Goal: Task Accomplishment & Management: Complete application form

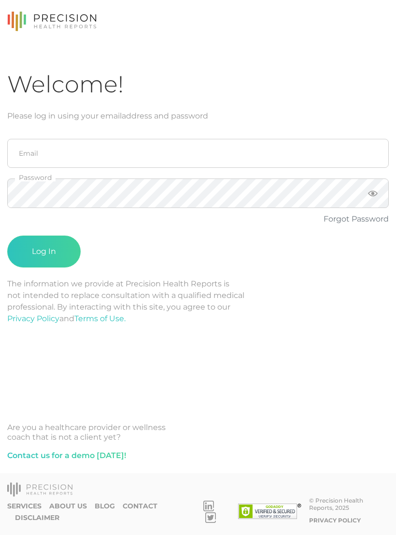
scroll to position [15, 0]
click at [312, 139] on input "email" at bounding box center [198, 153] width 382 height 29
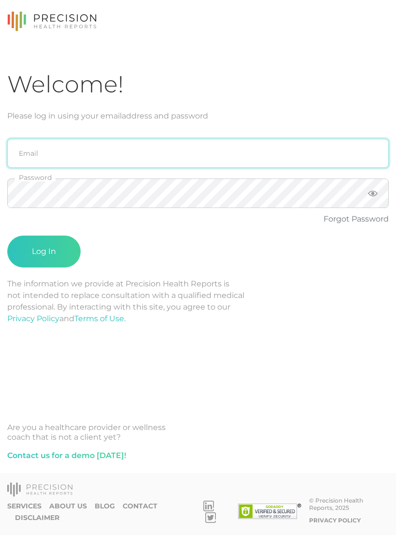
type input "[PERSON_NAME][EMAIL_ADDRESS][DOMAIN_NAME]"
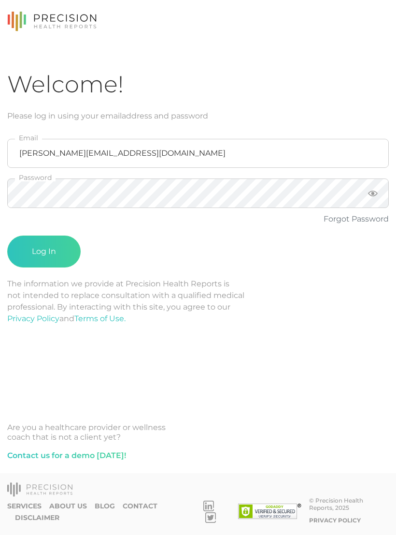
click at [61, 236] on button "Log In" at bounding box center [43, 251] width 73 height 32
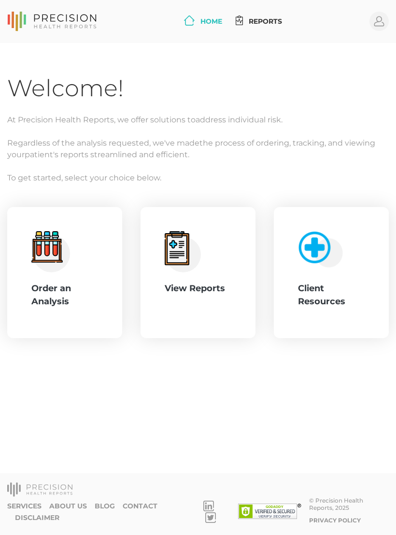
click at [59, 287] on div "Order an Analysis" at bounding box center [64, 295] width 67 height 26
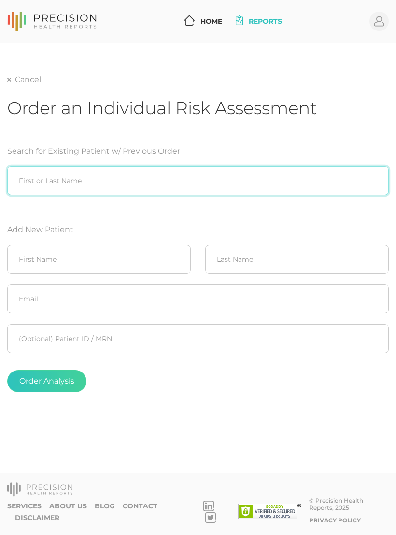
click at [37, 169] on input "search" at bounding box center [198, 180] width 382 height 29
type input "C"
type input "B"
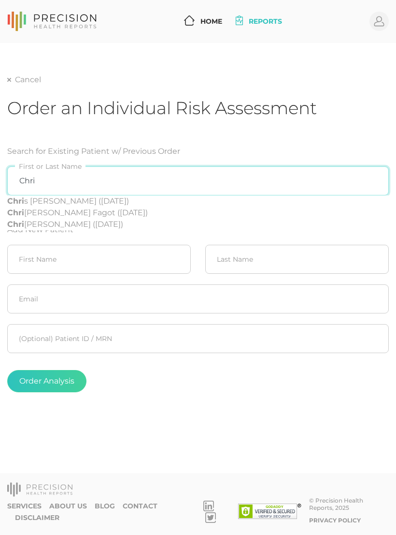
type input "Chri"
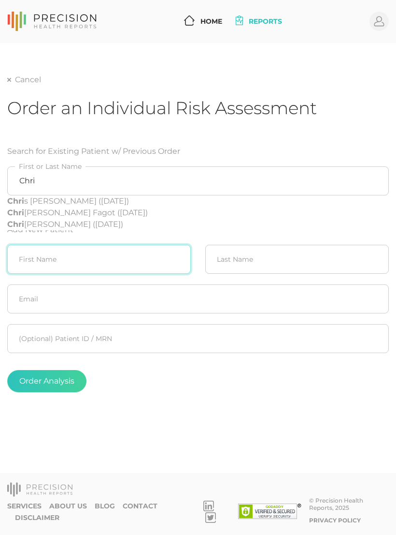
click at [18, 271] on input "text" at bounding box center [99, 259] width 184 height 29
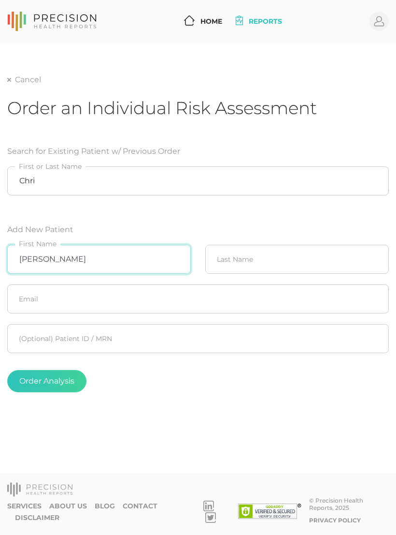
type input "[PERSON_NAME]"
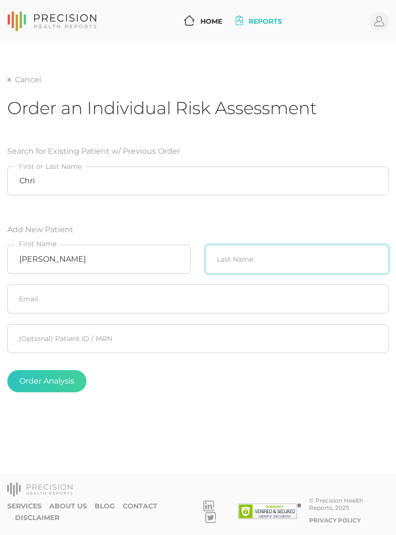
click at [331, 271] on input "text" at bounding box center [297, 259] width 184 height 29
type input "D"
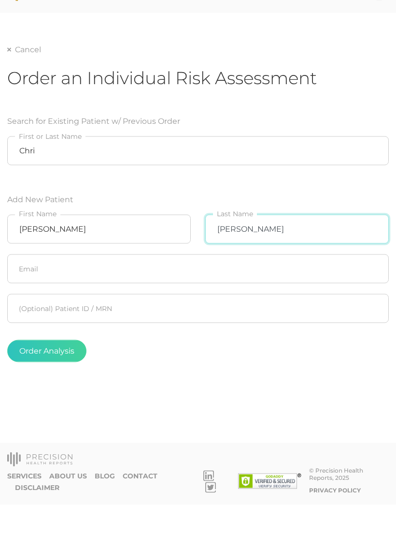
type input "[PERSON_NAME]"
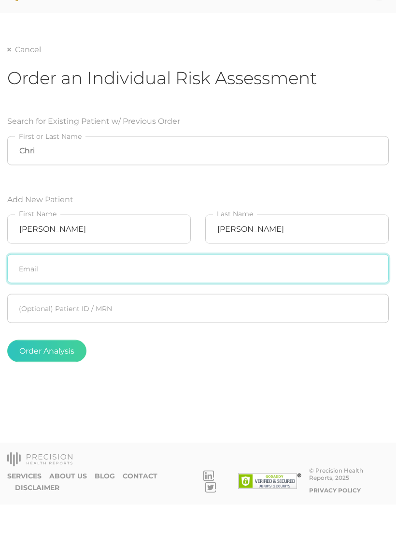
click at [361, 284] on input "text" at bounding box center [198, 298] width 382 height 29
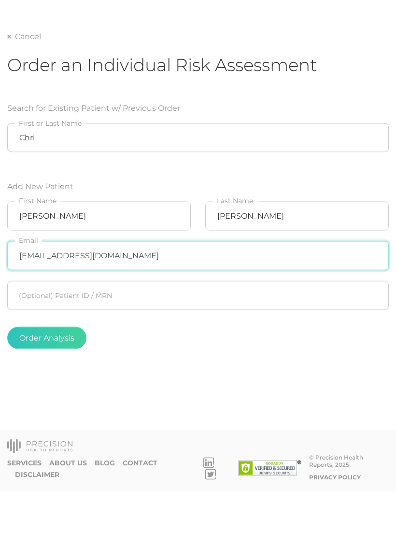
type input "[EMAIL_ADDRESS][DOMAIN_NAME]"
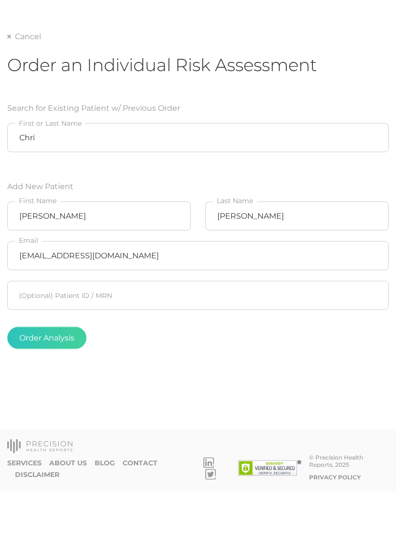
click at [73, 370] on button "Order Analysis" at bounding box center [46, 381] width 79 height 22
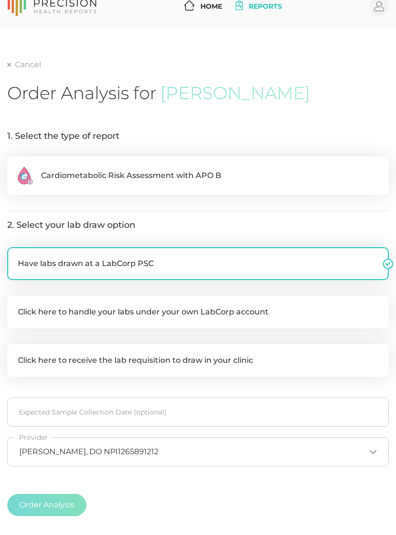
click at [308, 165] on label ".cls-2{fill:#fa759e}.cls-4{fill:#ffd7e5}.cls-8{fill:#3a2c60} Cardiometabolic Ri…" at bounding box center [198, 175] width 382 height 39
click at [15, 165] on input ".cls-2{fill:#fa759e}.cls-4{fill:#ffd7e5}.cls-8{fill:#3a2c60} Cardiometabolic Ri…" at bounding box center [11, 161] width 8 height 10
radio input "true"
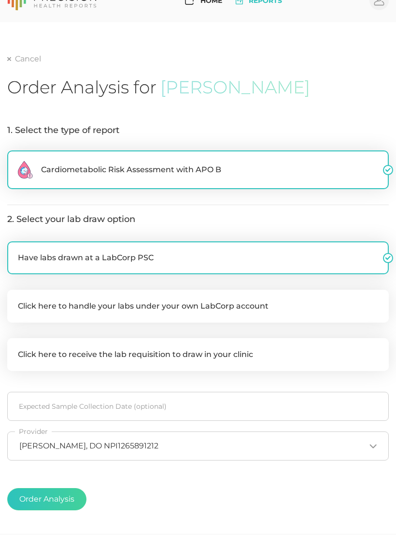
scroll to position [24, 0]
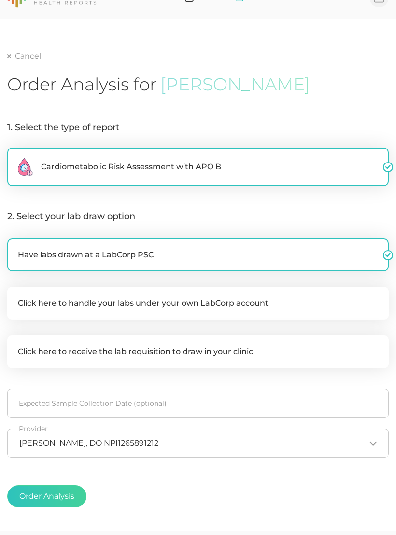
click at [264, 307] on label "Click here to handle your labs under your own LabCorp account" at bounding box center [198, 303] width 382 height 33
click at [15, 296] on input "Click here to handle your labs under your own LabCorp account" at bounding box center [11, 292] width 8 height 10
checkbox input "true"
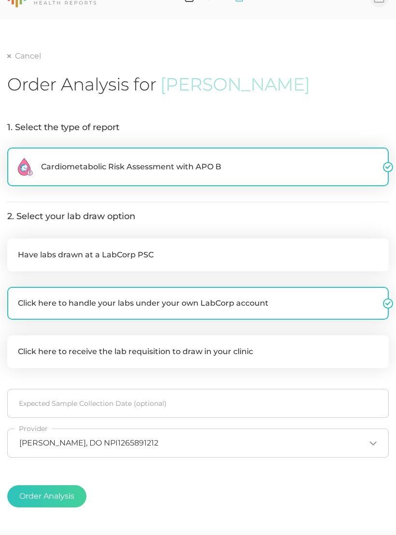
checkbox input "false"
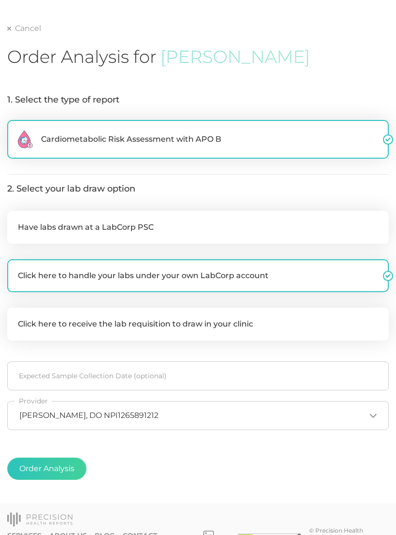
scroll to position [67, 0]
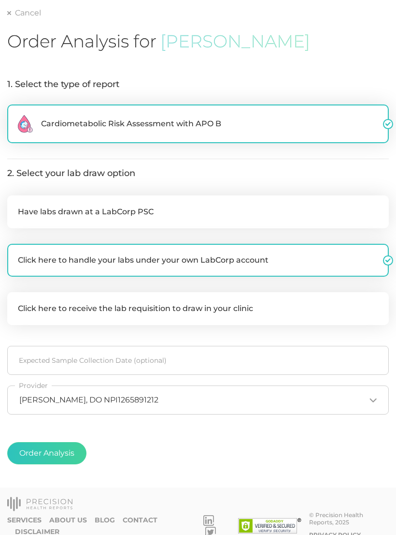
click at [76, 446] on button "Order Analysis" at bounding box center [46, 453] width 79 height 22
radio input "false"
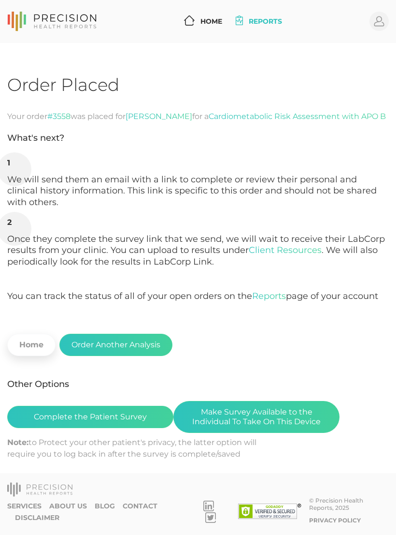
click at [374, 269] on li "Once they complete the survey link that we send, we will wait to receive their …" at bounding box center [198, 260] width 382 height 84
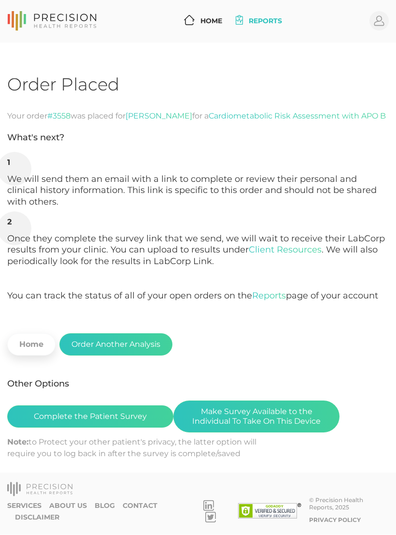
scroll to position [15, 0]
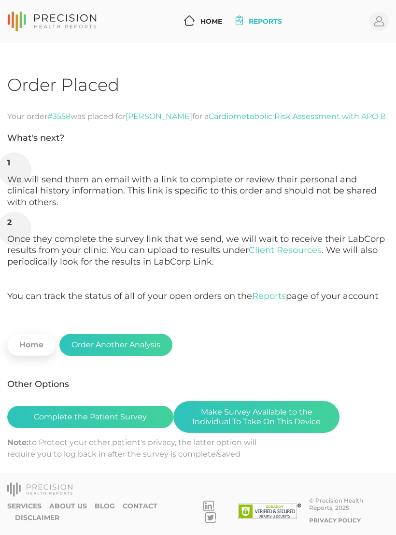
click at [129, 408] on button "Complete the Patient Survey" at bounding box center [90, 417] width 166 height 22
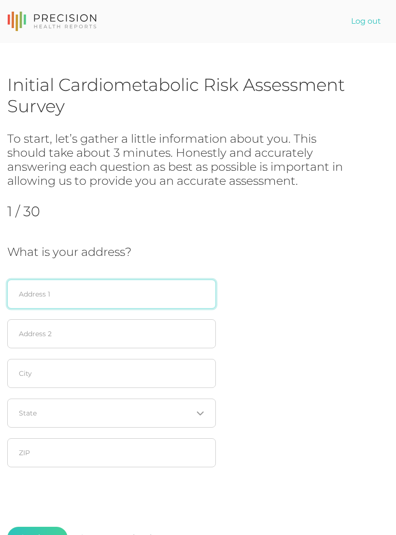
click at [184, 296] on input "text" at bounding box center [111, 293] width 209 height 29
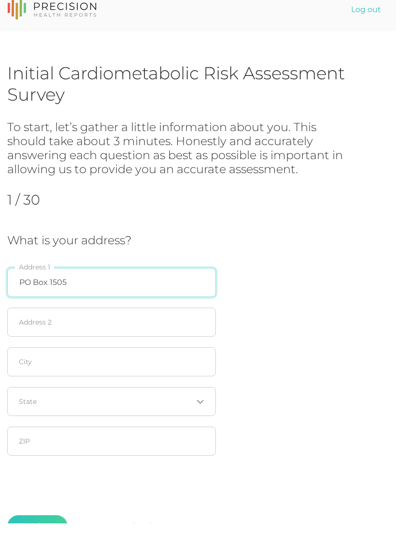
type input "PO Box 1505"
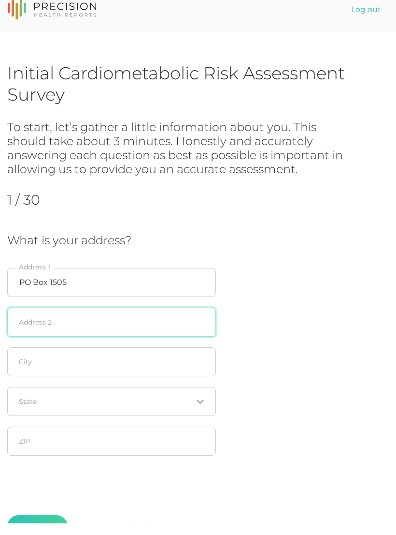
click at [172, 320] on input "text" at bounding box center [111, 333] width 209 height 29
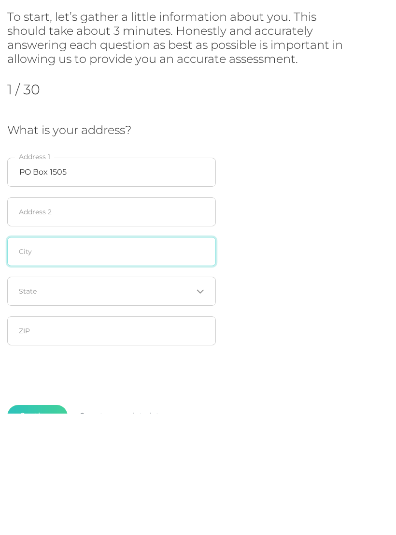
click at [171, 359] on input "text" at bounding box center [111, 373] width 209 height 29
type input "Inola"
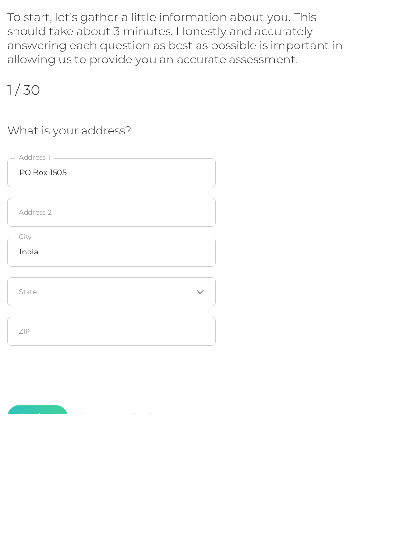
click at [187, 408] on input "Search for option" at bounding box center [106, 413] width 174 height 10
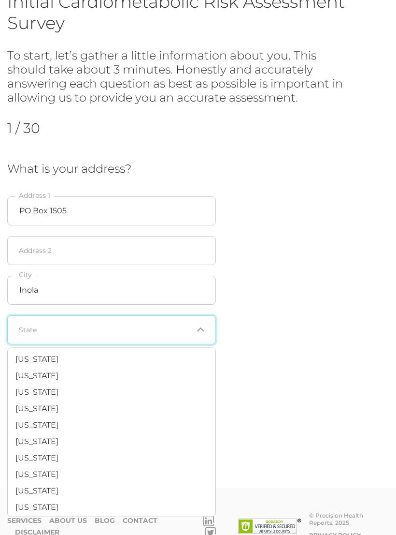
scroll to position [582, 0]
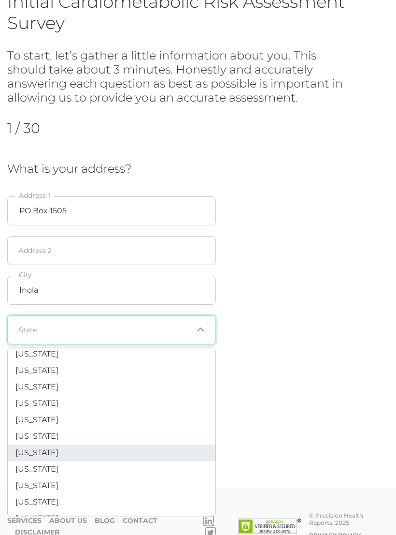
click at [51, 448] on span "Oklahoma" at bounding box center [36, 452] width 43 height 9
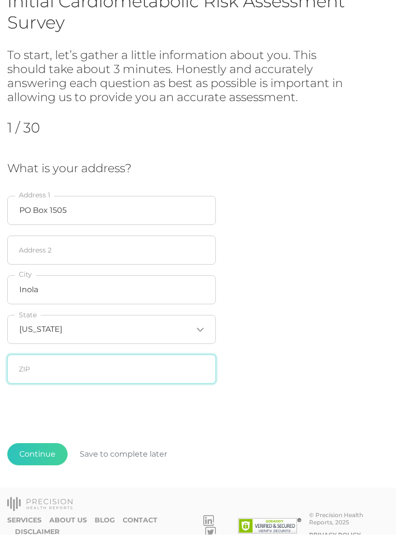
click at [172, 367] on input "text" at bounding box center [111, 369] width 209 height 29
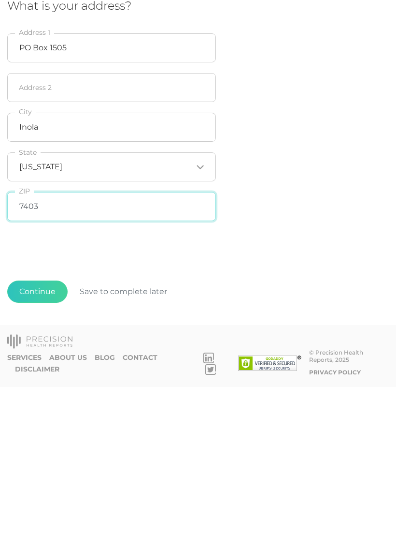
type input "74036"
click at [47, 428] on button "Continue" at bounding box center [37, 439] width 60 height 22
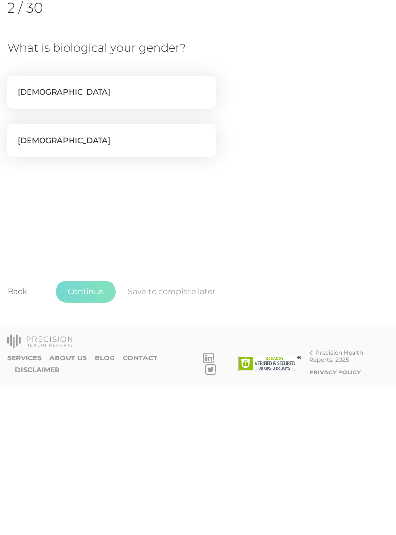
scroll to position [0, 0]
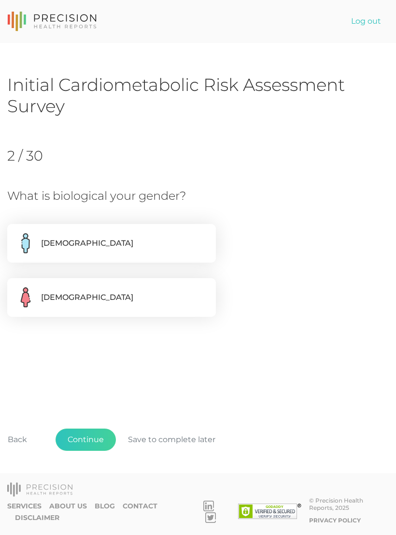
click at [181, 246] on label "Male" at bounding box center [111, 243] width 209 height 39
click at [15, 234] on input "Male" at bounding box center [11, 229] width 8 height 10
radio input "true"
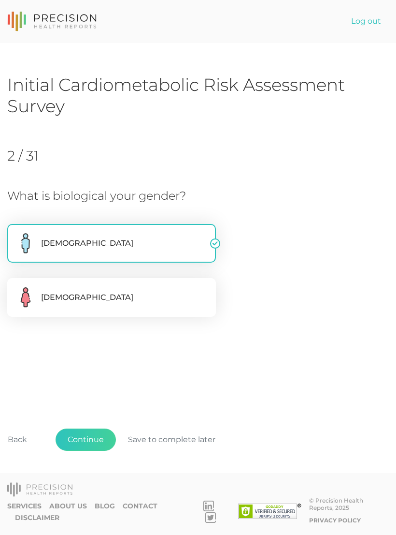
click at [97, 451] on button "Continue" at bounding box center [86, 439] width 60 height 22
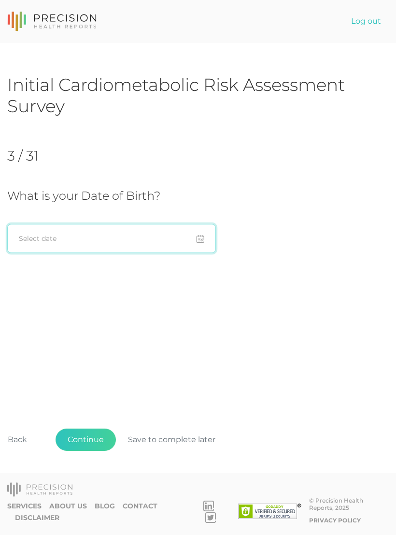
click at [163, 237] on input at bounding box center [111, 238] width 209 height 29
type input "11/15/1974"
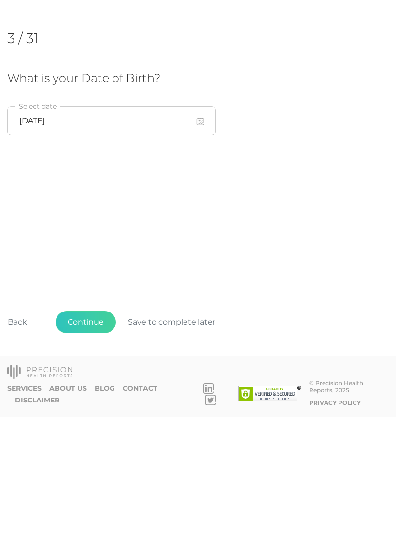
click at [91, 428] on button "Continue" at bounding box center [86, 439] width 60 height 22
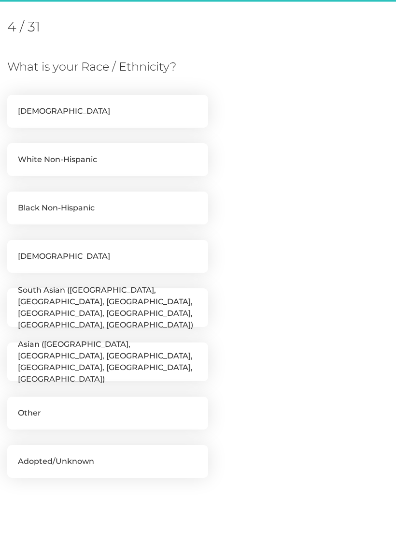
scroll to position [132, 0]
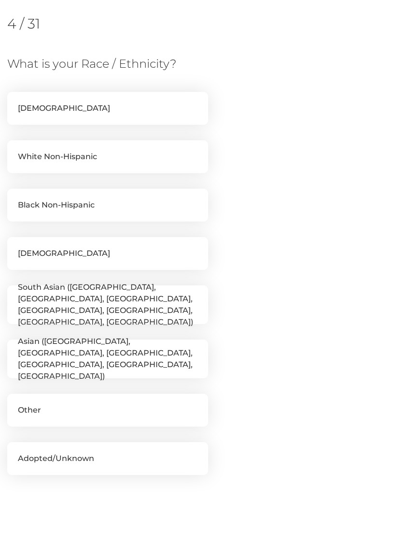
click at [184, 149] on label "White Non-Hispanic" at bounding box center [107, 156] width 201 height 33
click at [15, 149] on input "White Non-Hispanic" at bounding box center [11, 145] width 8 height 10
checkbox input "true"
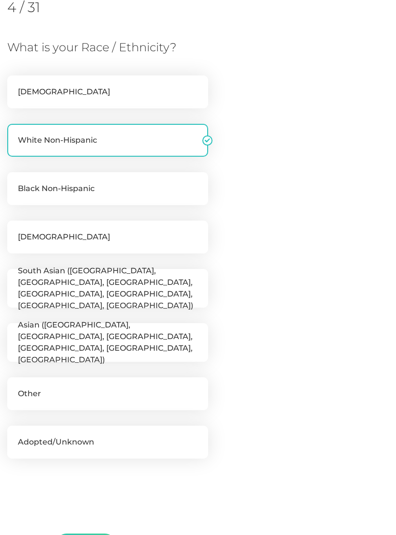
scroll to position [237, 0]
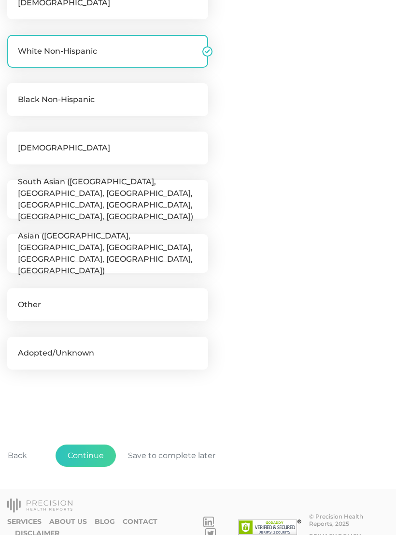
click at [93, 460] on button "Continue" at bounding box center [86, 455] width 60 height 22
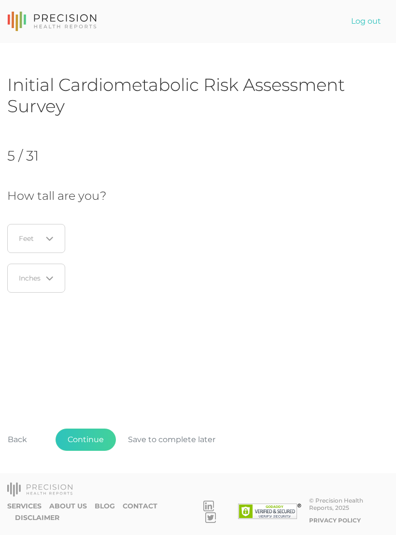
click at [46, 234] on div "Loading..." at bounding box center [48, 239] width 12 height 10
click at [18, 302] on li "5" at bounding box center [38, 301] width 76 height 16
click at [53, 273] on div "Loading..." at bounding box center [48, 278] width 12 height 10
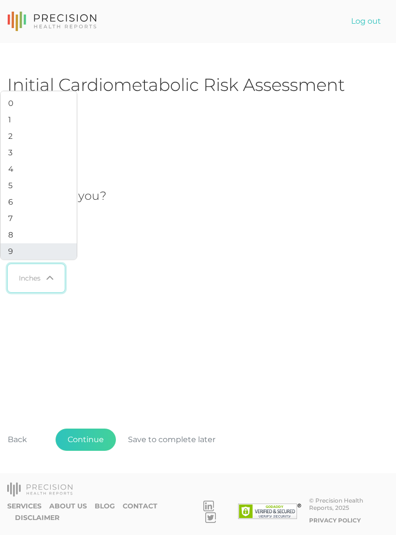
click at [21, 260] on li "9" at bounding box center [38, 251] width 76 height 16
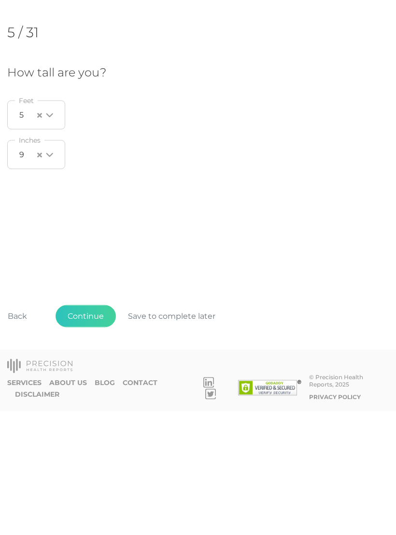
click at [87, 428] on button "Continue" at bounding box center [86, 439] width 60 height 22
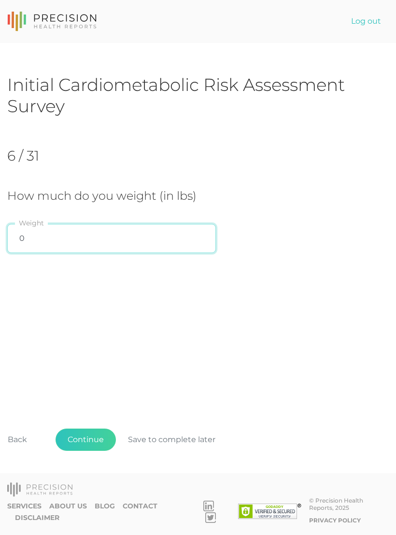
click at [174, 228] on input "0" at bounding box center [111, 238] width 209 height 29
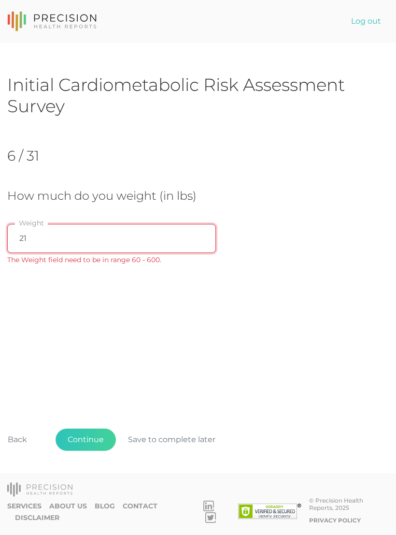
type input "219"
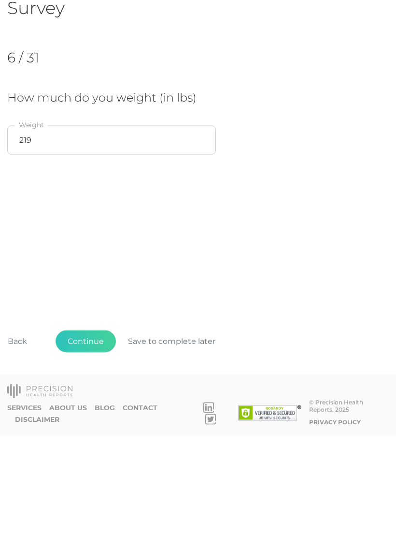
click at [98, 428] on button "Continue" at bounding box center [86, 439] width 60 height 22
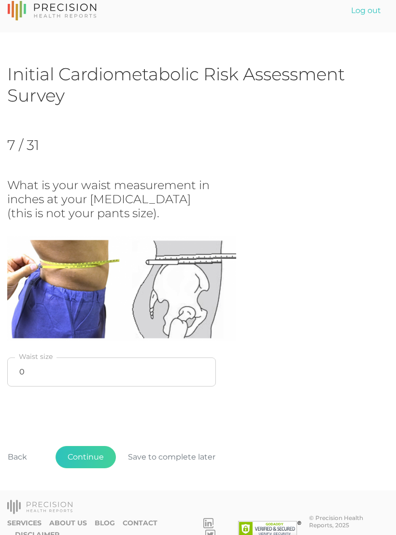
scroll to position [12, 0]
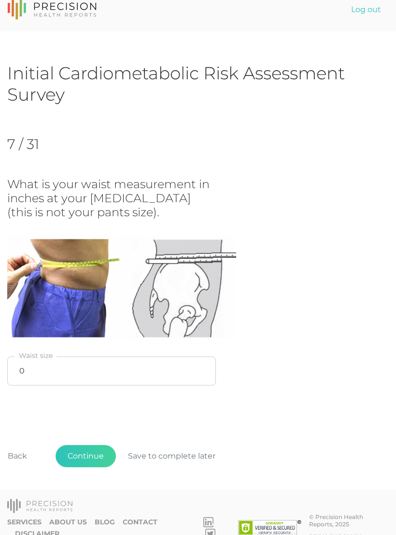
click at [102, 451] on button "Continue" at bounding box center [86, 456] width 60 height 22
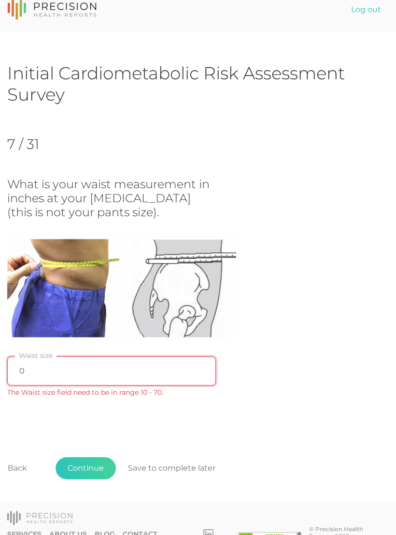
click at [192, 366] on input "0" at bounding box center [111, 370] width 209 height 29
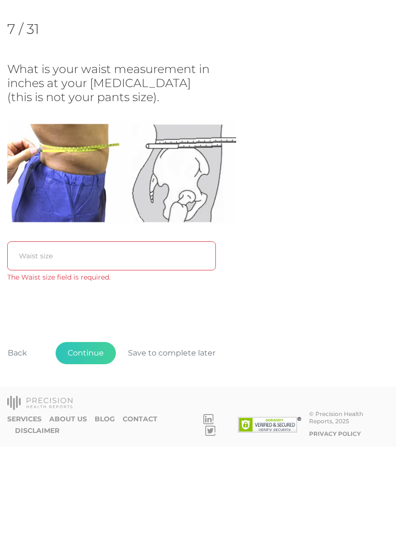
click at [93, 430] on button "Continue" at bounding box center [86, 441] width 60 height 22
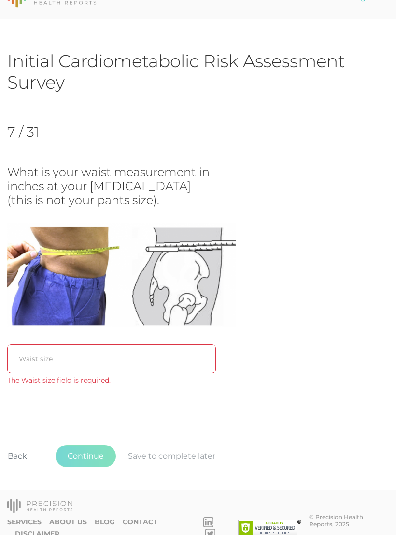
click at [205, 459] on span "Continue Save to complete later" at bounding box center [142, 456] width 172 height 22
click at [190, 459] on span "Continue Save to complete later" at bounding box center [142, 456] width 172 height 22
click at [179, 453] on span "Continue Save to complete later" at bounding box center [142, 456] width 172 height 22
click at [155, 359] on input "text" at bounding box center [111, 358] width 209 height 29
type input "0"
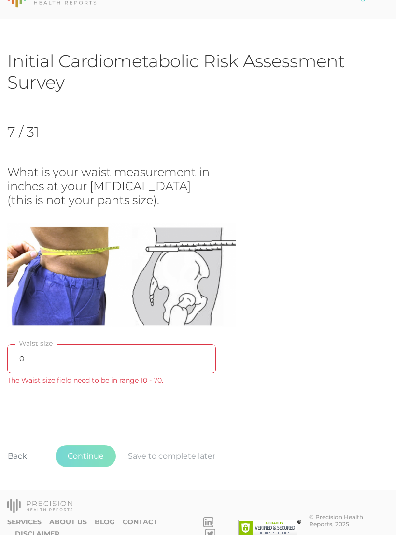
click at [340, 332] on div "What is your waist measurement in inches at your hip bone (this is not your pan…" at bounding box center [198, 277] width 382 height 225
click at [178, 464] on span "Continue Save to complete later" at bounding box center [142, 456] width 172 height 22
click at [187, 451] on span "Continue Save to complete later" at bounding box center [142, 456] width 172 height 22
click at [21, 463] on button "Back" at bounding box center [18, 456] width 44 height 22
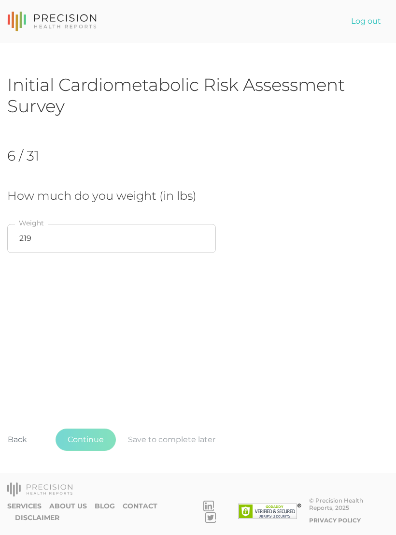
click at [179, 451] on span "Continue Save to complete later" at bounding box center [142, 439] width 172 height 22
click at [178, 451] on span "Continue Save to complete later" at bounding box center [142, 439] width 172 height 22
click at [139, 245] on input "219" at bounding box center [111, 238] width 209 height 29
click at [168, 241] on input "219" at bounding box center [111, 238] width 209 height 29
click at [313, 295] on div "Initial Cardiometabolic Risk Assessment Survey 6 / 31 How much do you weight (i…" at bounding box center [198, 277] width 382 height 407
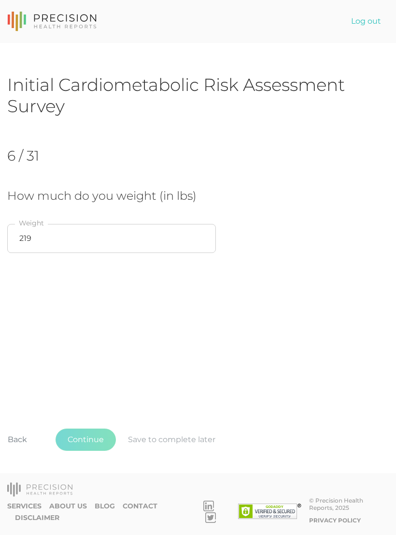
click at [361, 23] on link "Log out" at bounding box center [366, 21] width 45 height 19
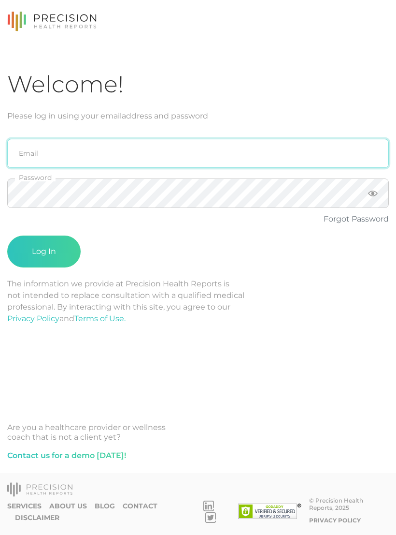
click at [337, 148] on input "email" at bounding box center [198, 153] width 382 height 29
type input "[PERSON_NAME][EMAIL_ADDRESS][DOMAIN_NAME]"
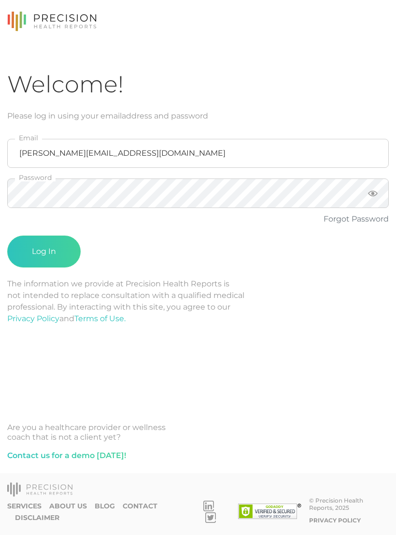
click at [44, 251] on button "Log In" at bounding box center [43, 251] width 73 height 32
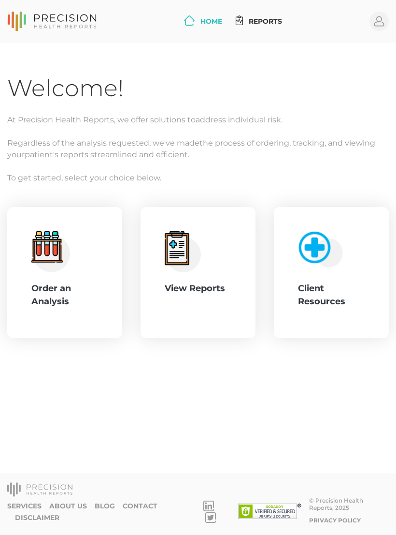
click at [201, 293] on div "View Reports" at bounding box center [198, 288] width 67 height 13
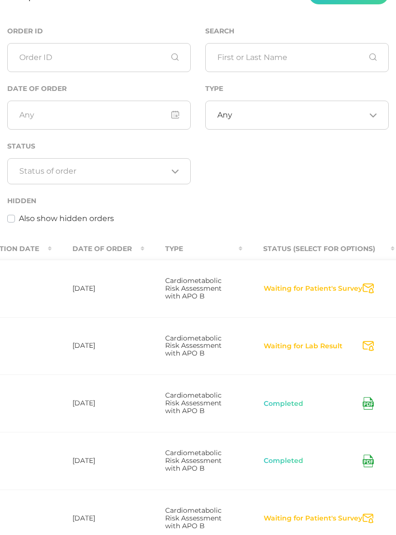
scroll to position [0, 354]
click at [264, 294] on button "Waiting for Patient's Survey" at bounding box center [314, 289] width 100 height 10
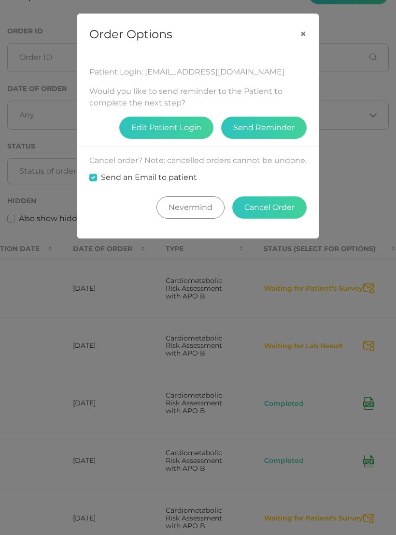
click at [337, 204] on div "Order Options × Patient Login: Cbyfield@clawmfg.com Would you like to send remi…" at bounding box center [198, 267] width 396 height 535
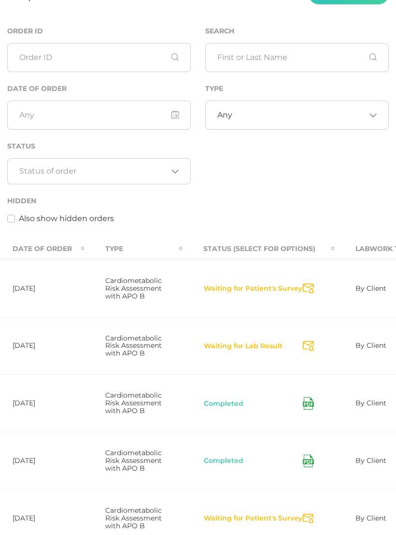
scroll to position [0, 414]
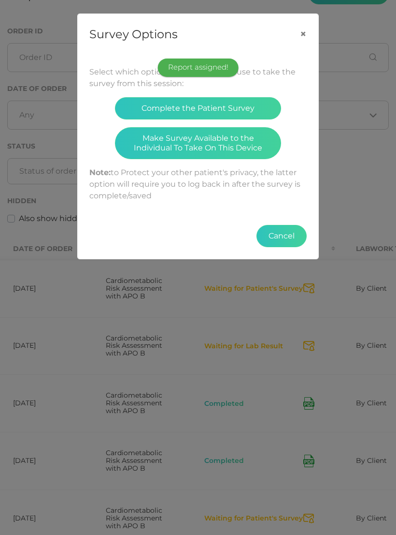
click at [256, 114] on button "Complete the Patient Survey" at bounding box center [198, 108] width 166 height 22
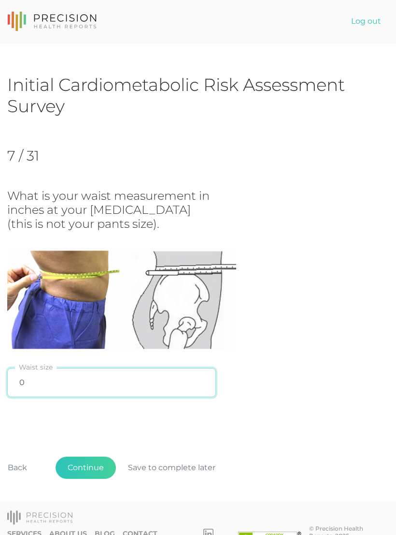
click at [172, 379] on input "0" at bounding box center [111, 382] width 209 height 29
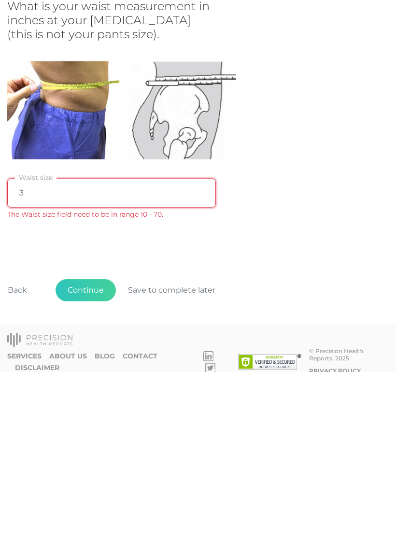
type input "36"
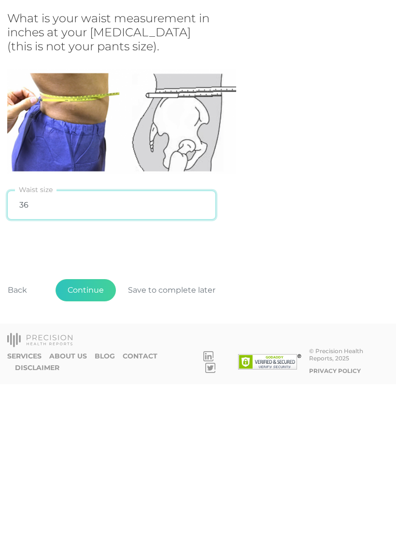
click at [99, 430] on button "Continue" at bounding box center [86, 441] width 60 height 22
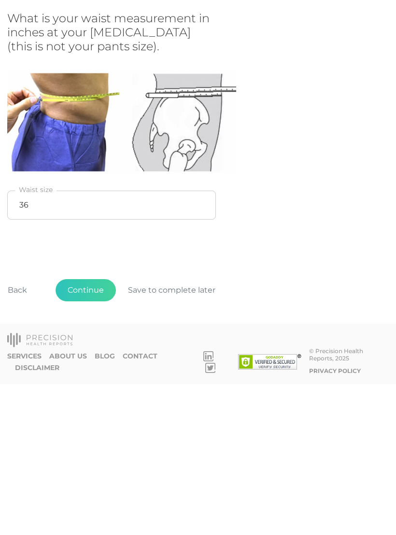
scroll to position [15, 0]
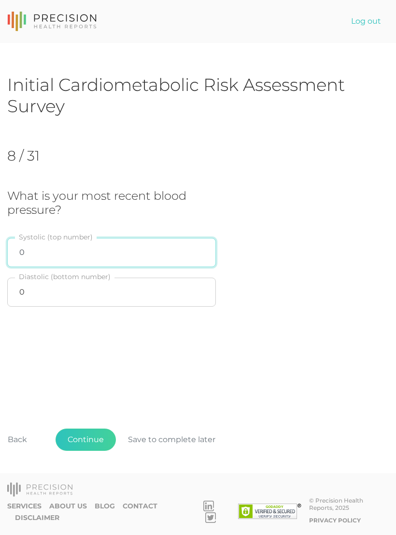
click at [172, 238] on input "0" at bounding box center [111, 252] width 209 height 29
type input "140"
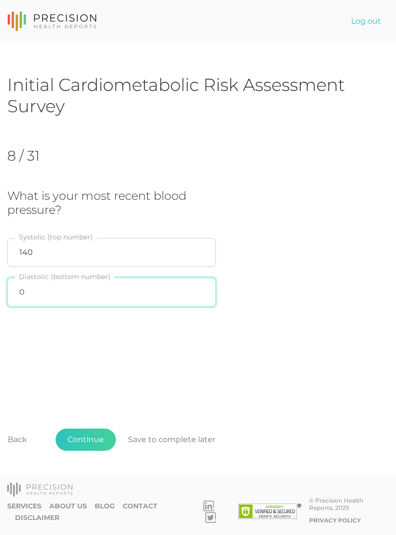
click at [170, 282] on input "0" at bounding box center [111, 292] width 209 height 29
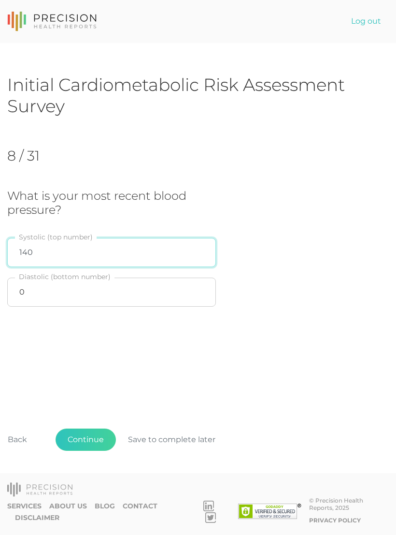
click at [153, 243] on input "140" at bounding box center [111, 252] width 209 height 29
type input "139"
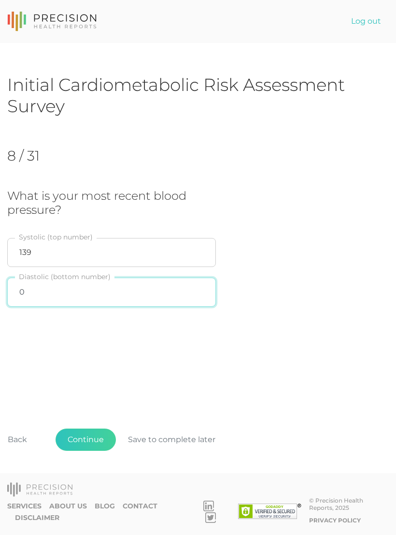
click at [31, 280] on input "0" at bounding box center [111, 292] width 209 height 29
type input "90"
click at [366, 306] on div "8 / 31 What is your most recent blood pressure? 139 Systolic (top number) 90 Di…" at bounding box center [198, 229] width 382 height 195
click at [77, 434] on button "Continue" at bounding box center [86, 439] width 60 height 22
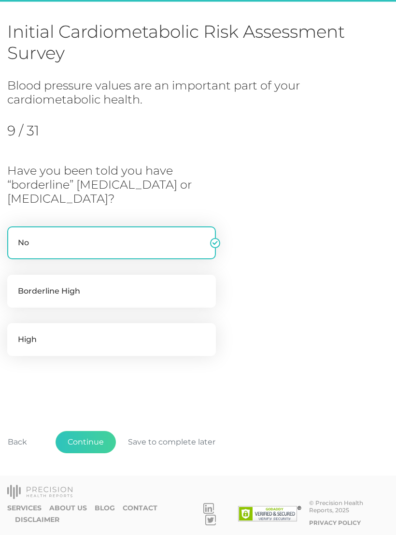
scroll to position [53, 0]
click at [25, 287] on label "Borderline High" at bounding box center [111, 291] width 209 height 33
click at [15, 284] on input "Borderline High" at bounding box center [11, 280] width 8 height 10
radio input "true"
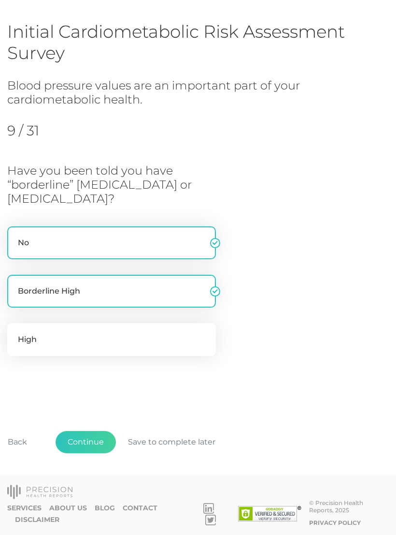
radio input "false"
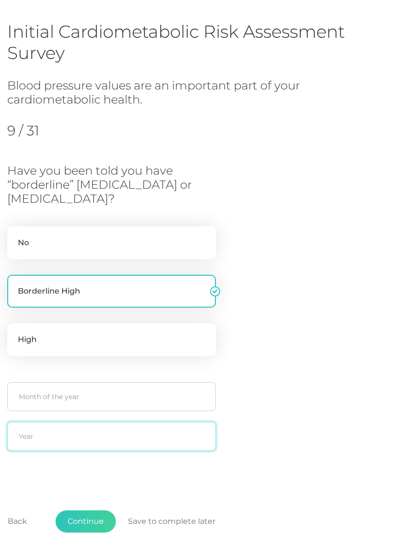
click at [74, 449] on input "text" at bounding box center [111, 436] width 209 height 29
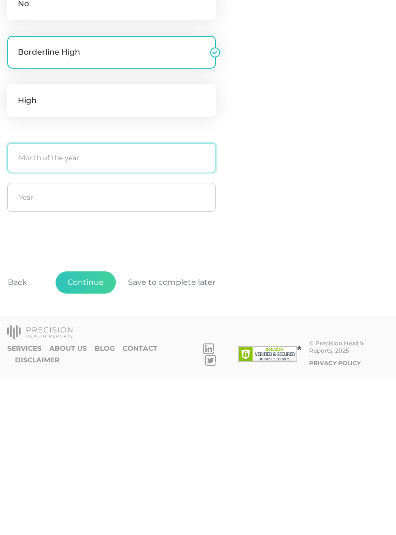
click at [19, 302] on input "text" at bounding box center [111, 316] width 209 height 29
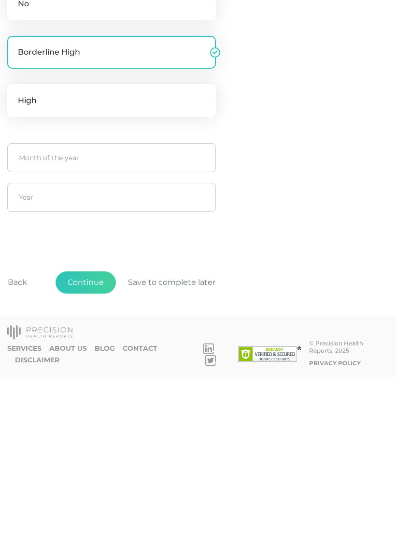
click at [72, 430] on button "Continue" at bounding box center [86, 441] width 60 height 22
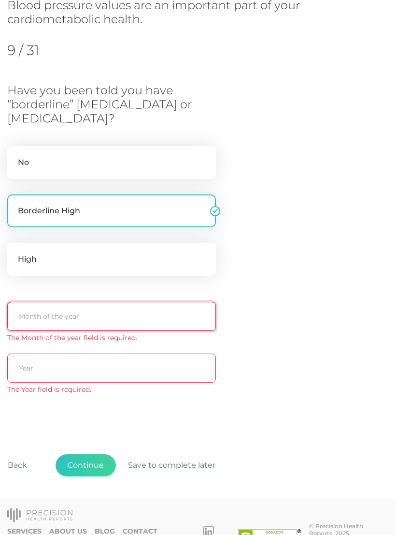
click at [41, 316] on input "text" at bounding box center [111, 316] width 209 height 29
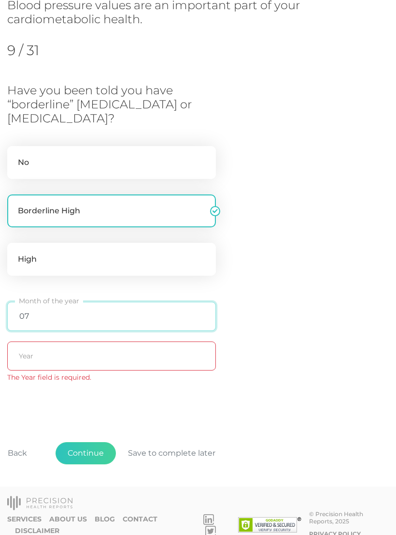
type input "07"
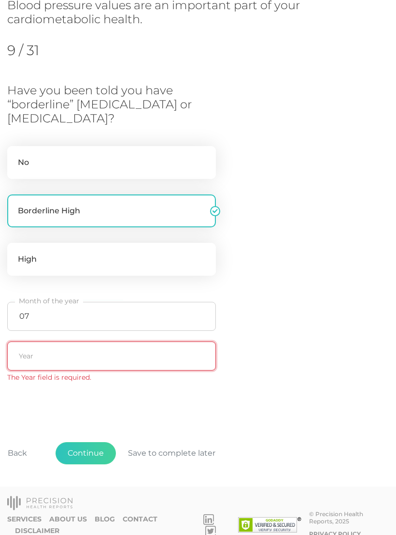
click at [176, 349] on input "text" at bounding box center [111, 355] width 209 height 29
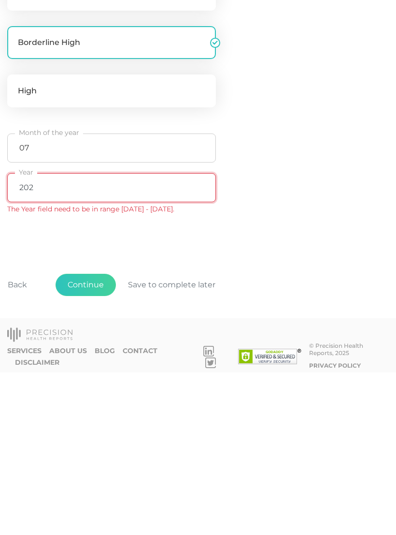
type input "2023"
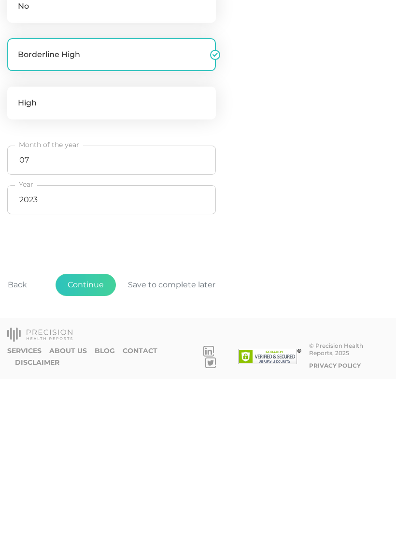
click at [99, 430] on button "Continue" at bounding box center [86, 441] width 60 height 22
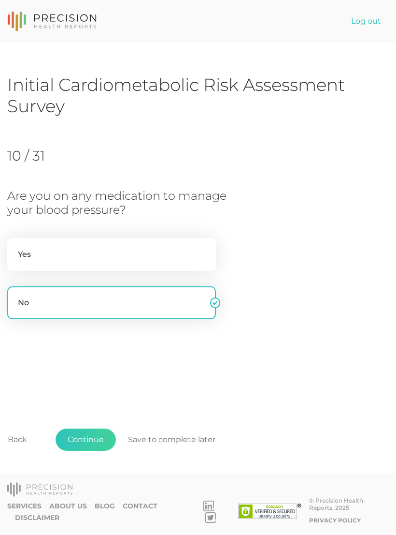
click at [179, 243] on label "Yes" at bounding box center [111, 254] width 209 height 33
click at [15, 243] on input "Yes" at bounding box center [11, 243] width 8 height 10
radio input "true"
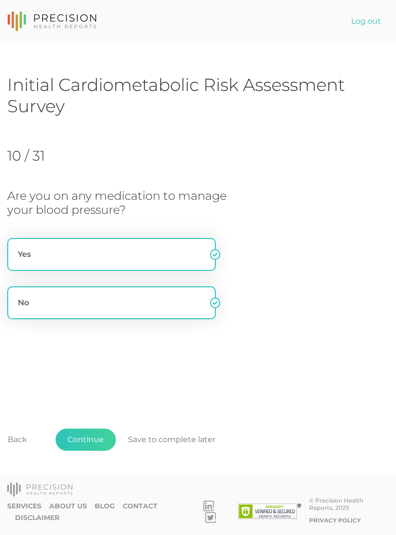
radio input "false"
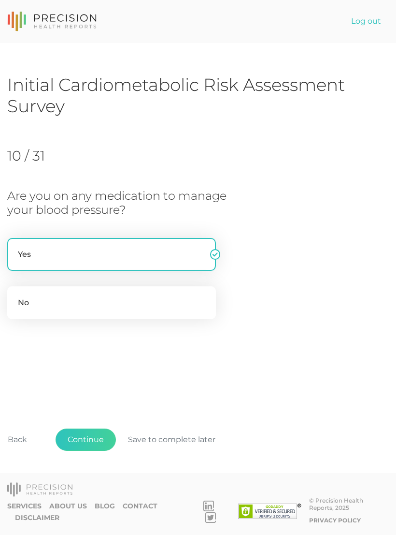
click at [102, 436] on button "Continue" at bounding box center [86, 439] width 60 height 22
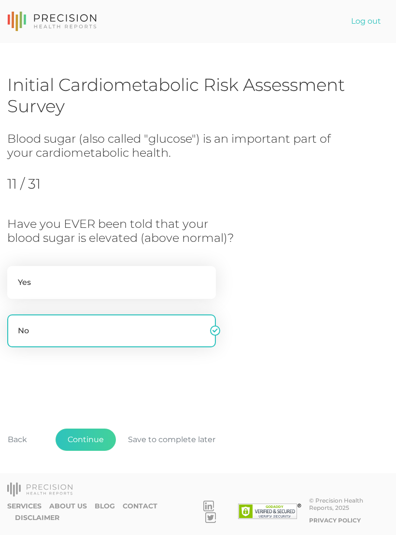
click at [102, 439] on button "Continue" at bounding box center [86, 439] width 60 height 22
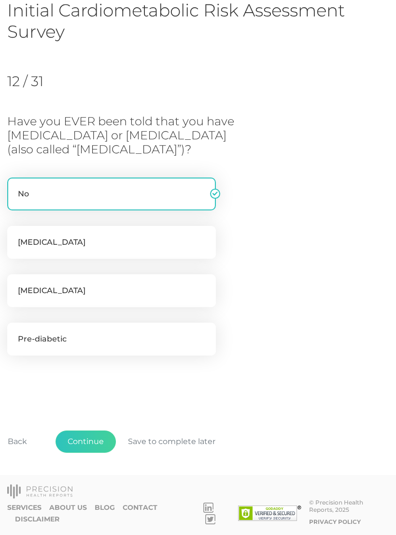
click at [92, 442] on button "Continue" at bounding box center [86, 441] width 60 height 22
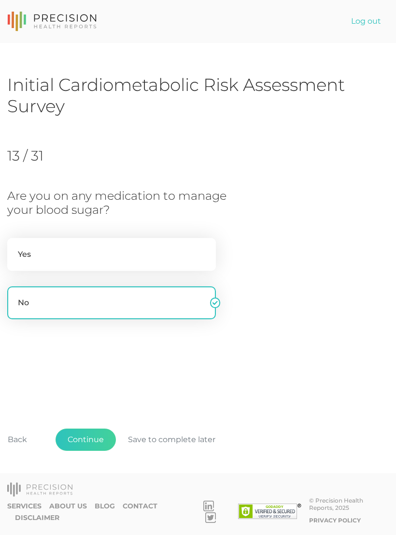
click at [97, 435] on button "Continue" at bounding box center [86, 439] width 60 height 22
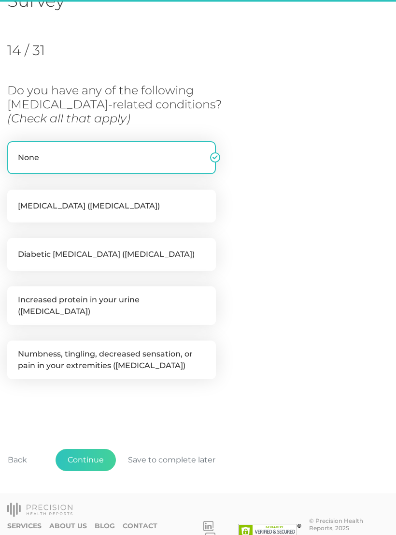
scroll to position [118, 0]
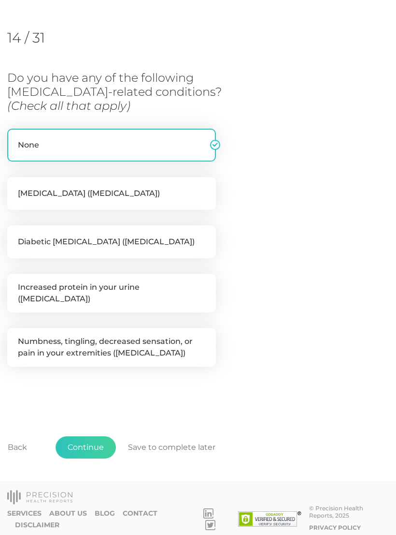
click at [93, 436] on button "Continue" at bounding box center [86, 447] width 60 height 22
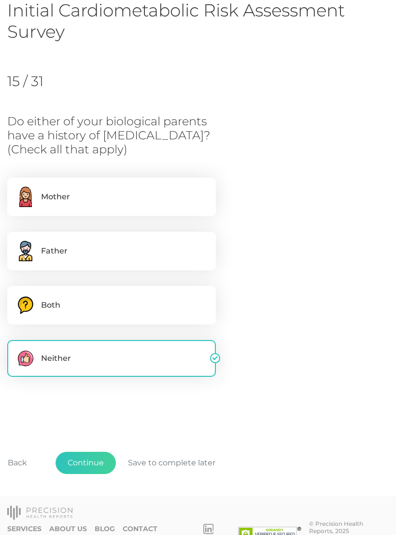
click at [98, 455] on button "Continue" at bounding box center [86, 463] width 60 height 22
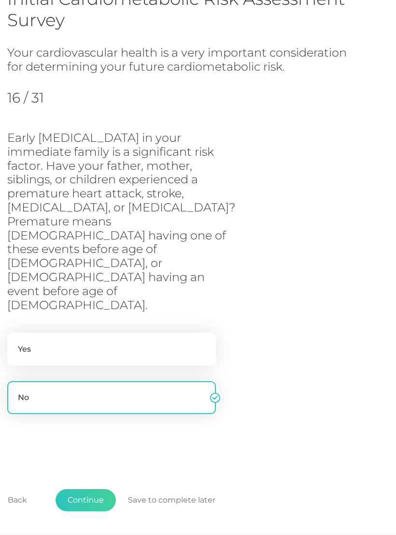
scroll to position [86, 0]
click at [94, 489] on button "Continue" at bounding box center [86, 500] width 60 height 22
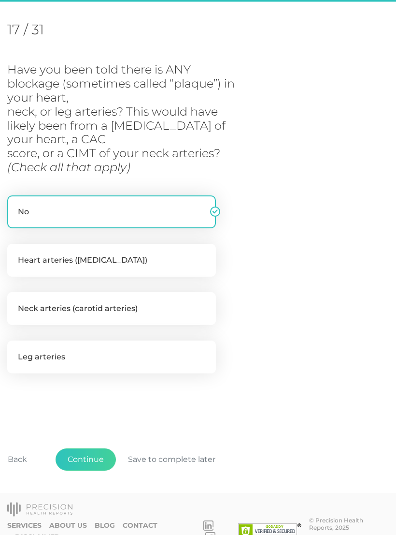
scroll to position [132, 0]
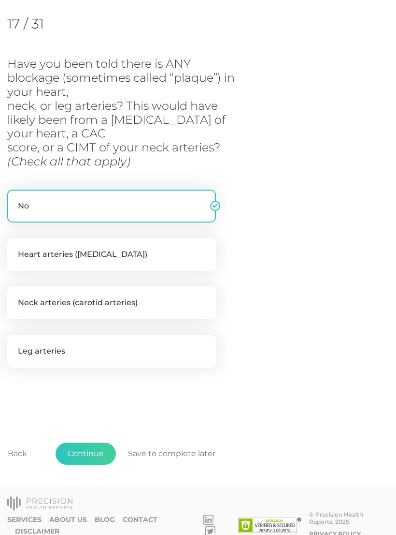
click at [92, 455] on button "Continue" at bounding box center [86, 453] width 60 height 22
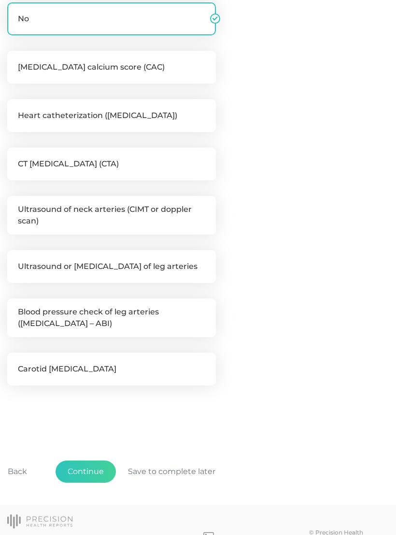
click at [87, 476] on button "Continue" at bounding box center [86, 471] width 60 height 22
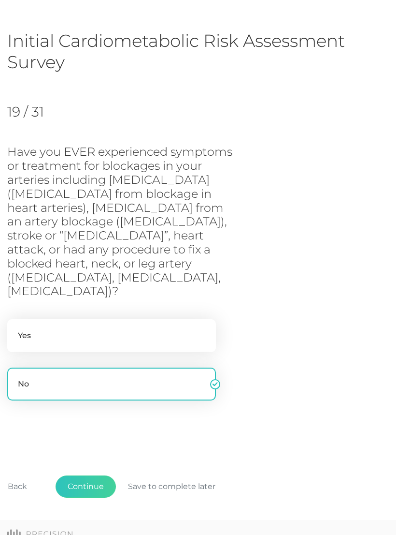
click at [88, 475] on button "Continue" at bounding box center [86, 486] width 60 height 22
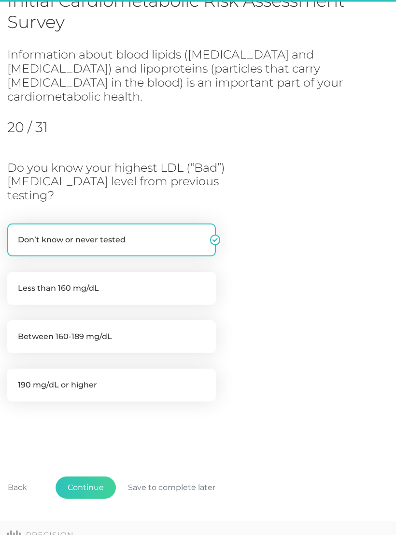
scroll to position [87, 0]
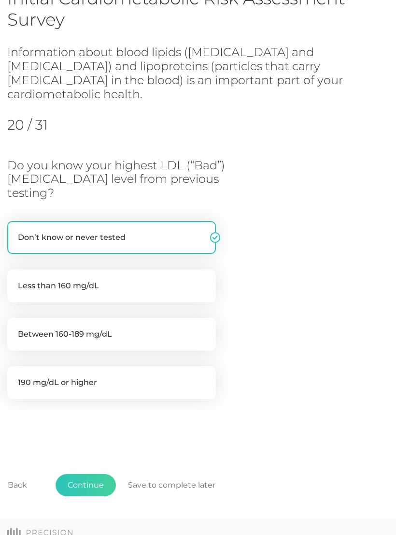
click at [101, 474] on button "Continue" at bounding box center [86, 485] width 60 height 22
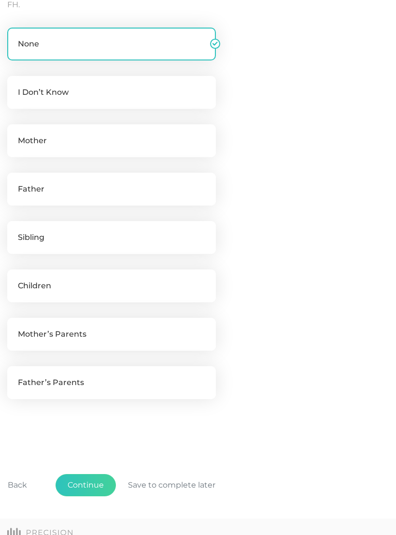
scroll to position [283, 0]
click at [198, 234] on label "Sibling" at bounding box center [111, 236] width 209 height 33
click at [15, 230] on input "Sibling" at bounding box center [11, 225] width 8 height 10
checkbox input "true"
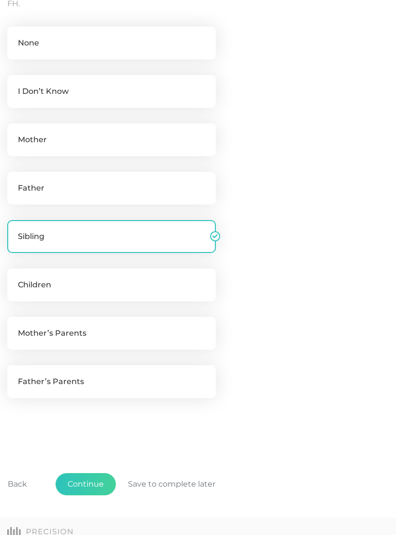
checkbox input "false"
click at [104, 488] on button "Continue" at bounding box center [86, 484] width 60 height 22
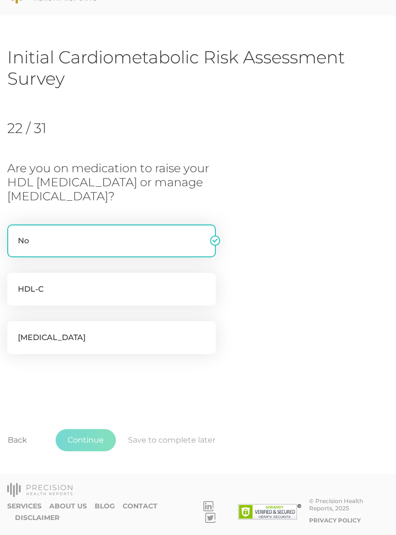
scroll to position [11, 0]
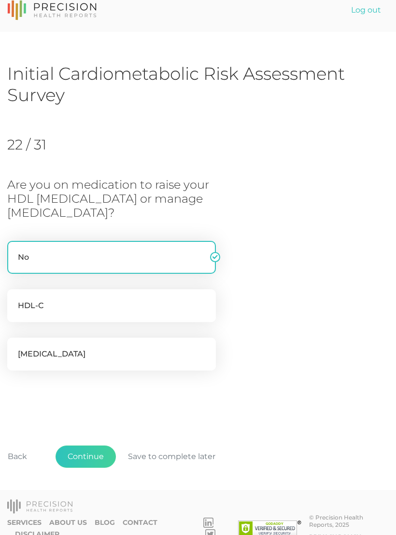
click at [97, 453] on button "Continue" at bounding box center [86, 456] width 60 height 22
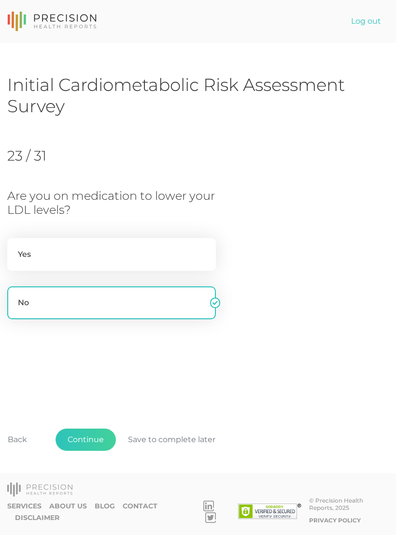
click at [95, 451] on button "Continue" at bounding box center [86, 439] width 60 height 22
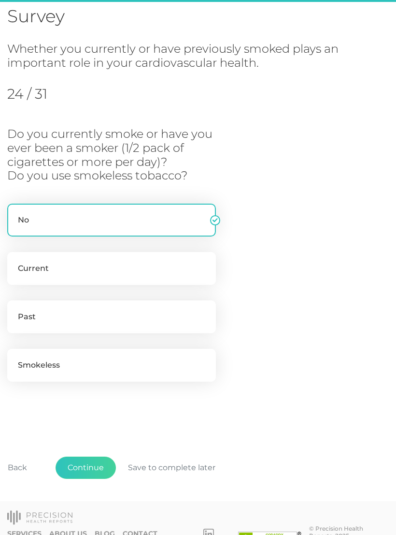
scroll to position [100, 0]
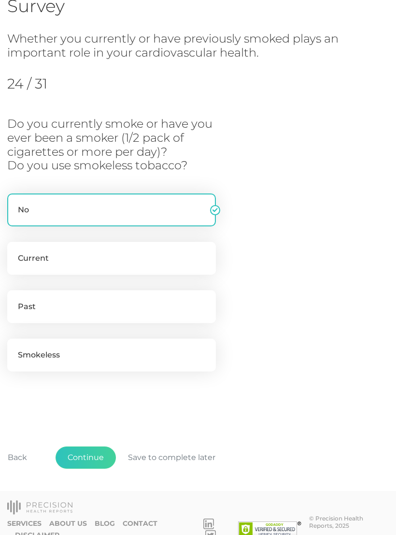
click at [95, 455] on button "Continue" at bounding box center [86, 457] width 60 height 22
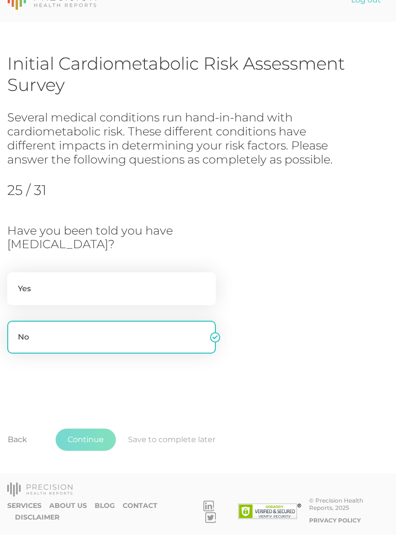
scroll to position [3, 0]
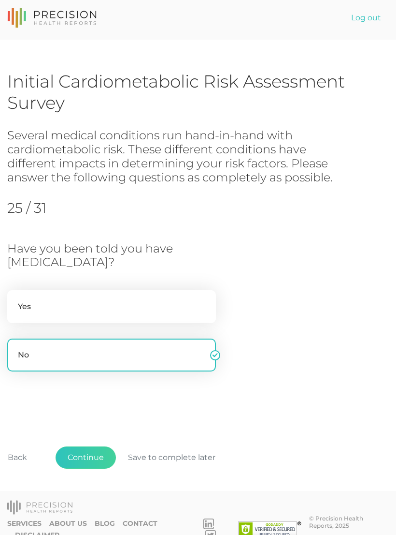
click at [100, 456] on button "Continue" at bounding box center [86, 457] width 60 height 22
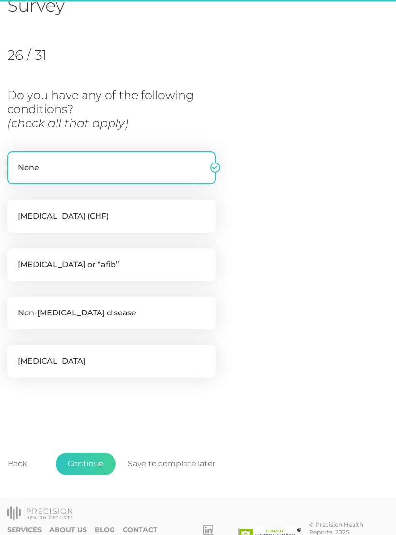
scroll to position [108, 0]
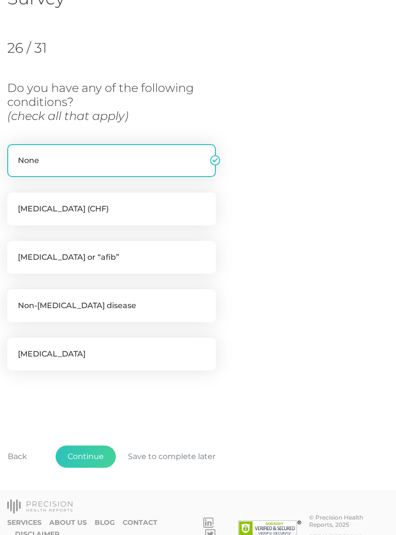
click at [101, 450] on button "Continue" at bounding box center [86, 456] width 60 height 22
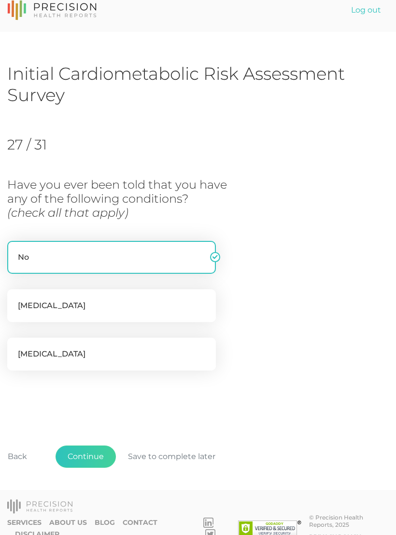
click at [97, 454] on button "Continue" at bounding box center [86, 456] width 60 height 22
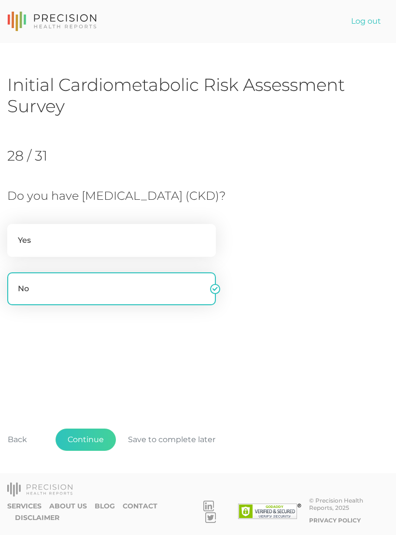
click at [102, 451] on button "Continue" at bounding box center [86, 439] width 60 height 22
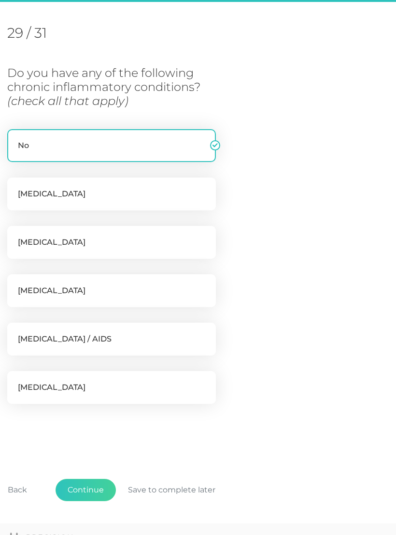
scroll to position [132, 0]
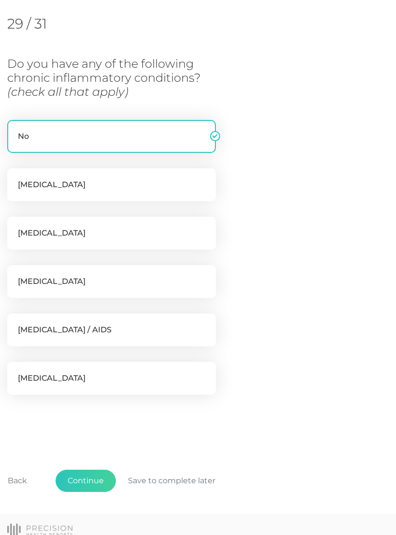
click at [95, 486] on button "Continue" at bounding box center [86, 480] width 60 height 22
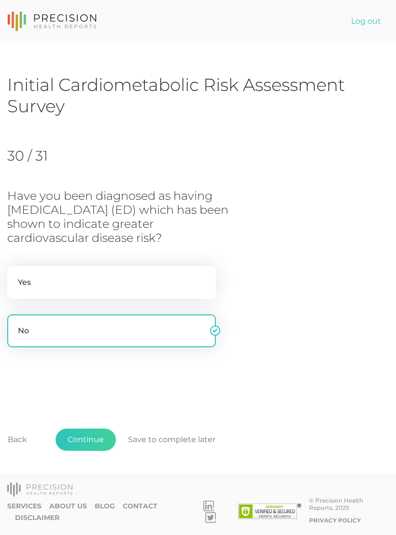
click at [99, 451] on button "Continue" at bounding box center [86, 439] width 60 height 22
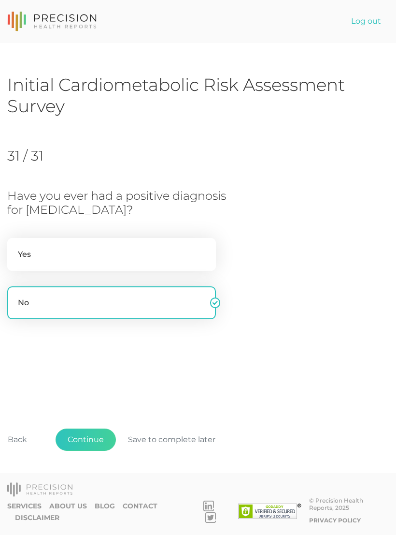
click at [95, 451] on button "Continue" at bounding box center [86, 439] width 60 height 22
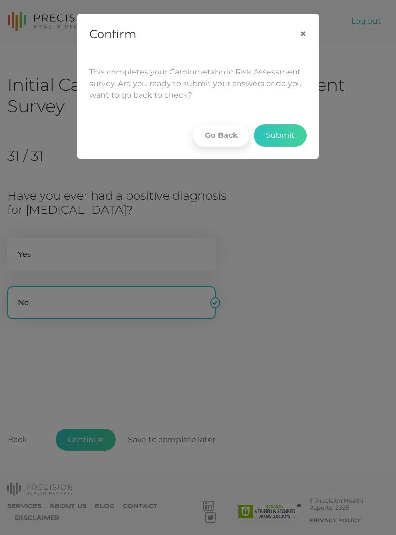
click at [296, 141] on button "Submit" at bounding box center [280, 135] width 53 height 22
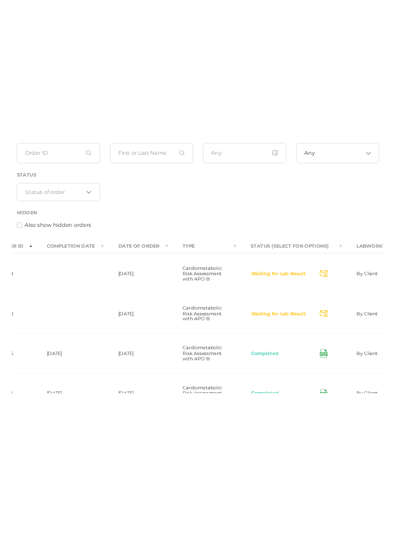
scroll to position [84, 0]
